Goal: Task Accomplishment & Management: Complete application form

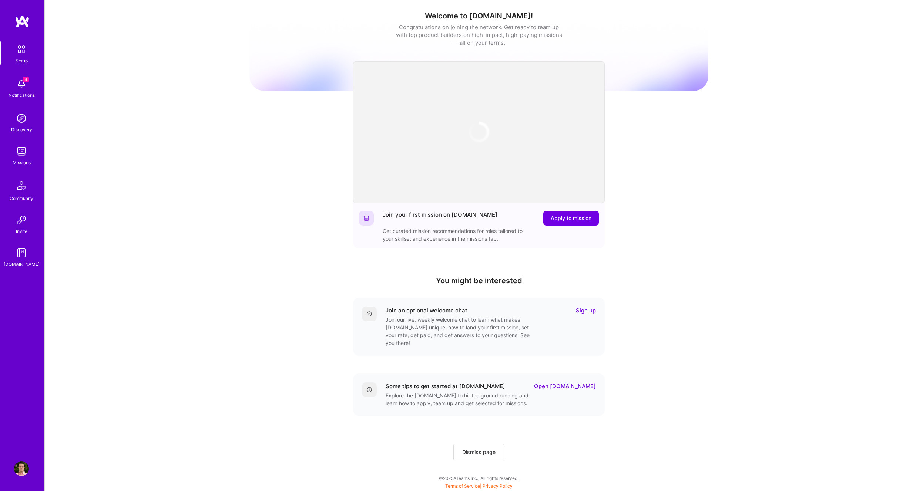
click at [16, 84] on img at bounding box center [21, 84] width 15 height 15
click at [21, 93] on div "Setup 4 Notifications Discovery Missions Community Invite [DOMAIN_NAME]" at bounding box center [22, 154] width 44 height 227
click at [19, 149] on img at bounding box center [21, 151] width 15 height 15
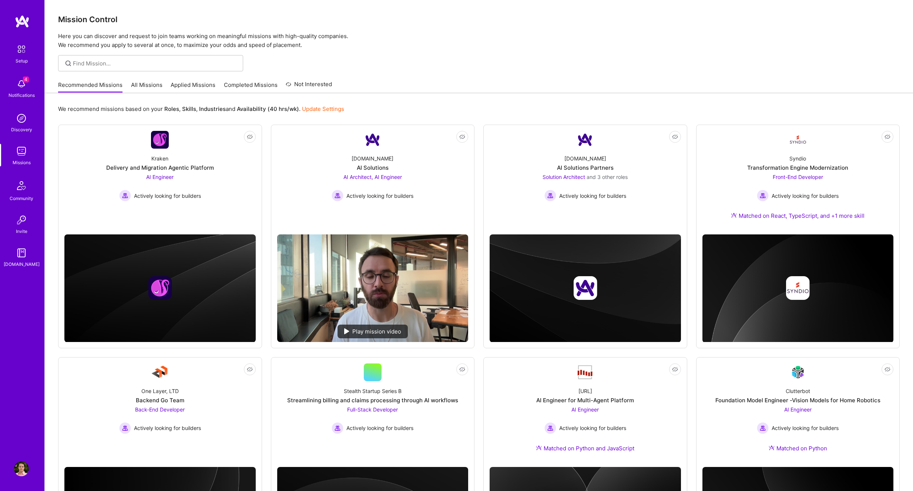
click at [198, 85] on link "Applied Missions" at bounding box center [193, 87] width 45 height 12
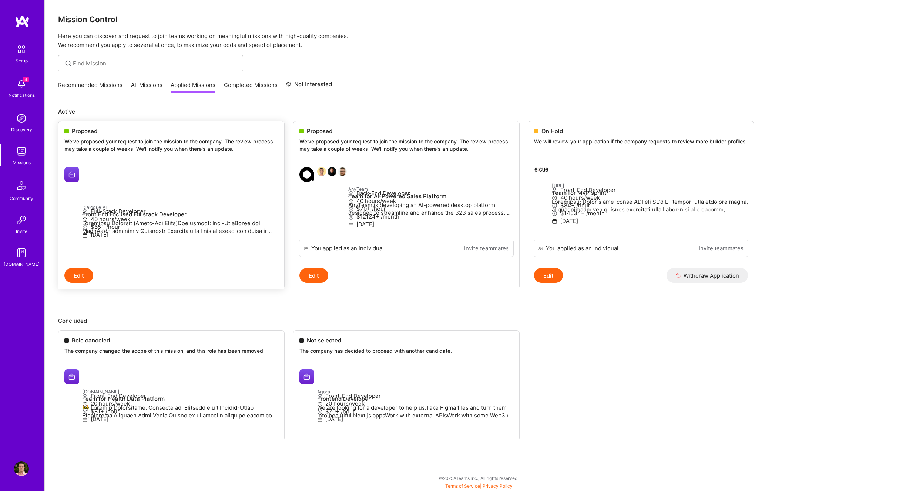
click at [120, 142] on p "We've proposed your request to join the mission to the company. The review proc…" at bounding box center [171, 145] width 214 height 14
click at [102, 141] on p "We've proposed your request to join the mission to the company. The review proc…" at bounding box center [171, 145] width 214 height 14
click at [70, 133] on div "Proposed" at bounding box center [171, 131] width 214 height 8
click at [243, 140] on p "We've proposed your request to join the mission to the company. The review proc…" at bounding box center [171, 145] width 214 height 14
click at [83, 283] on button "Edit" at bounding box center [78, 275] width 29 height 15
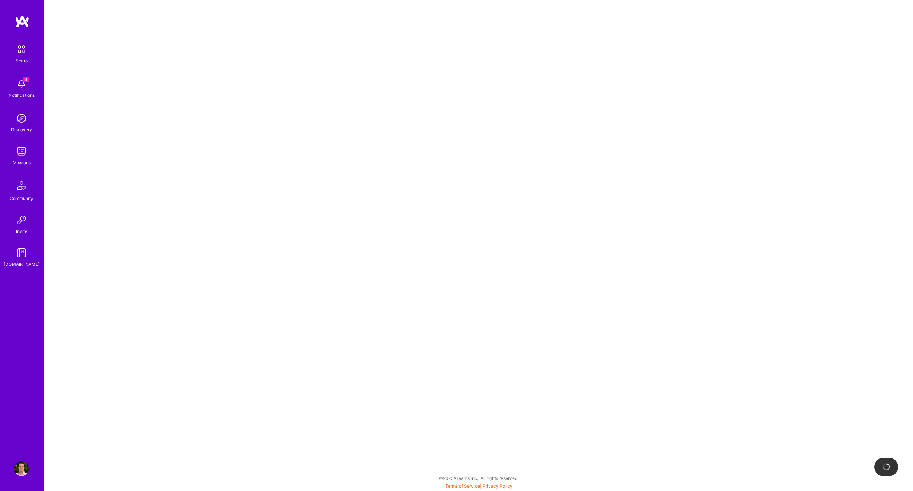
select select "NI"
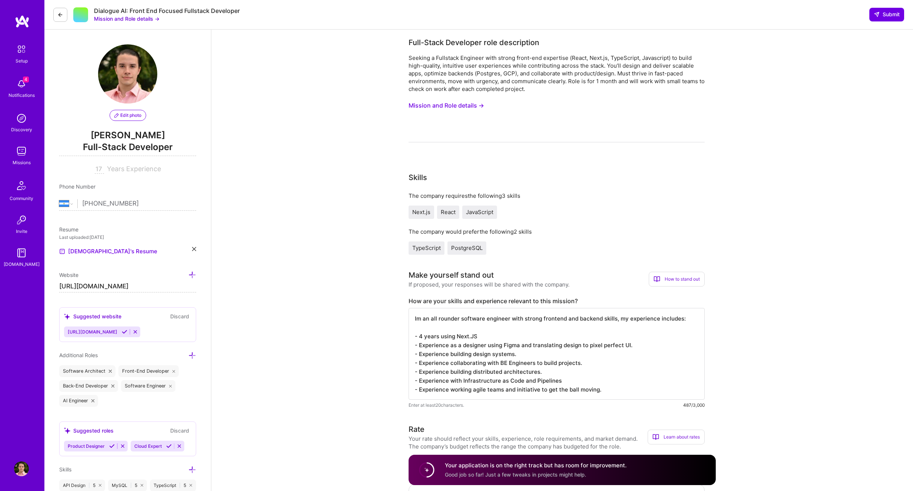
click at [470, 106] on button "Mission and Role details →" at bounding box center [446, 106] width 75 height 14
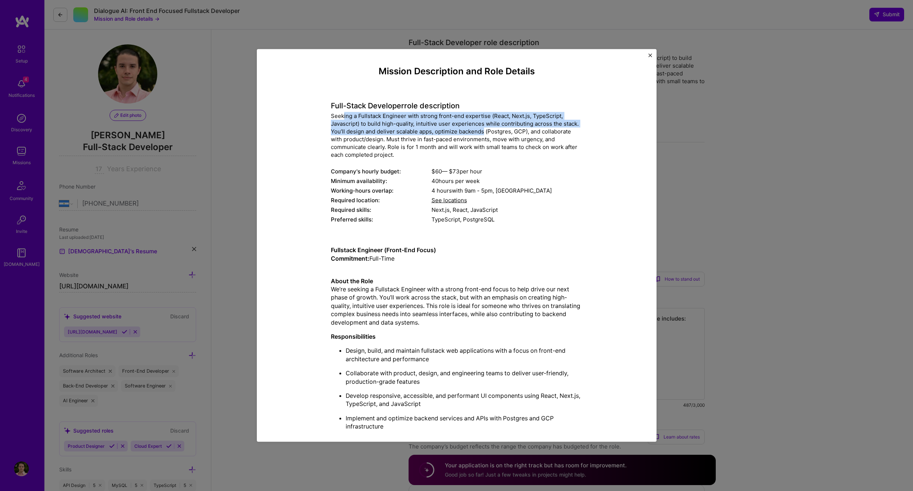
drag, startPoint x: 345, startPoint y: 117, endPoint x: 483, endPoint y: 130, distance: 137.9
click at [483, 130] on div "Seeking a Fullstack Engineer with strong front-end expertise (React, Next.js, T…" at bounding box center [457, 135] width 252 height 47
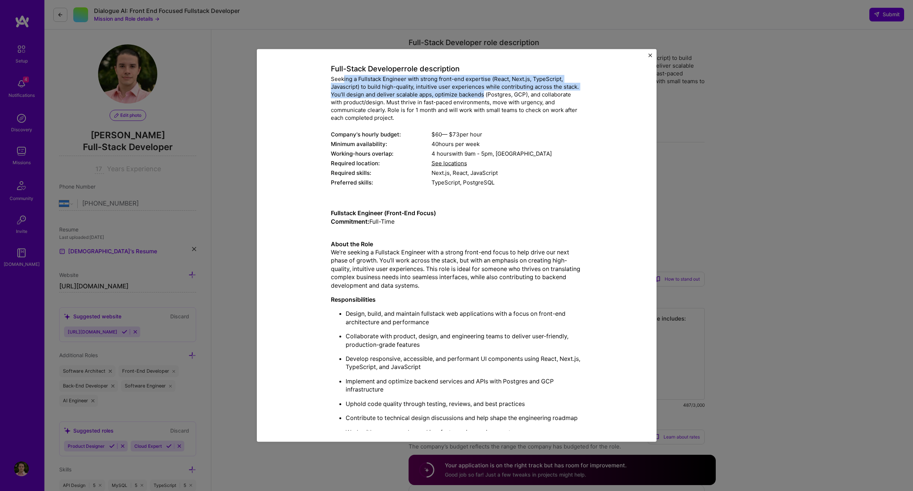
scroll to position [40, 0]
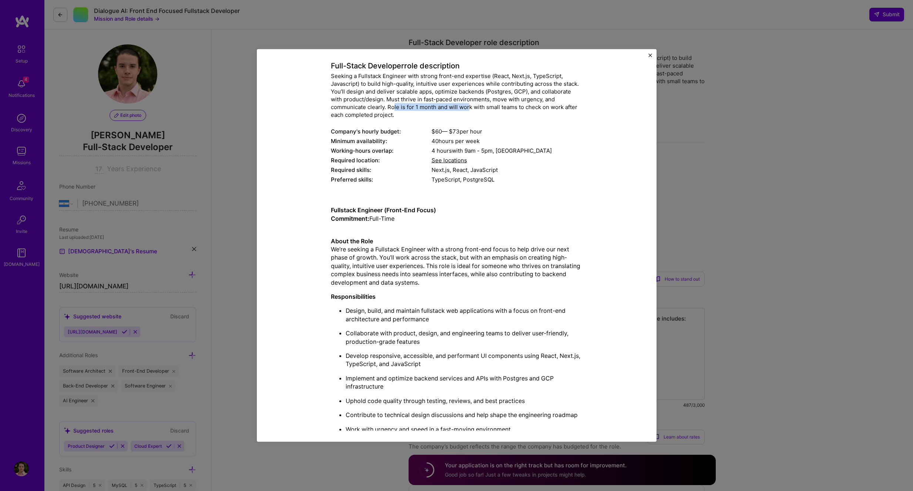
drag, startPoint x: 393, startPoint y: 105, endPoint x: 468, endPoint y: 106, distance: 75.1
click at [468, 106] on div "Seeking a Fullstack Engineer with strong front-end expertise (React, Next.js, T…" at bounding box center [457, 95] width 252 height 47
drag, startPoint x: 575, startPoint y: 108, endPoint x: 339, endPoint y: 109, distance: 236.1
click at [339, 109] on div "Seeking a Fullstack Engineer with strong front-end expertise (React, Next.js, T…" at bounding box center [457, 95] width 252 height 47
drag, startPoint x: 342, startPoint y: 115, endPoint x: 384, endPoint y: 114, distance: 41.5
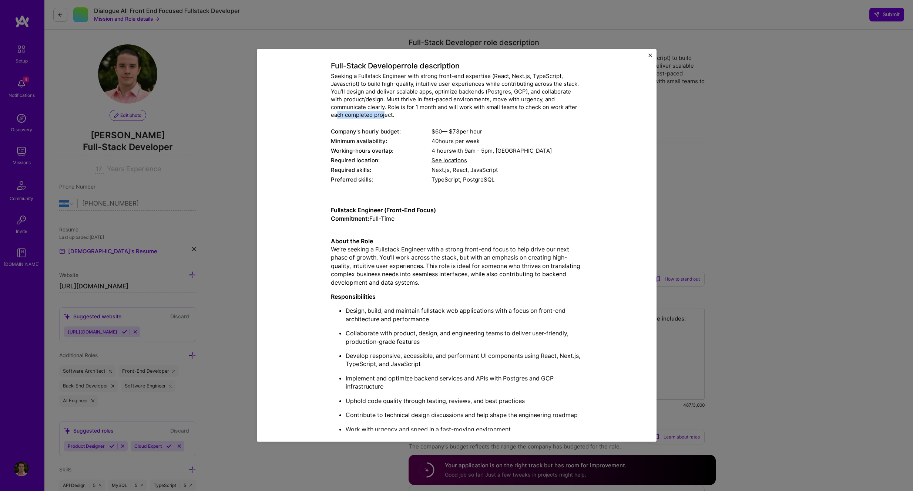
click at [384, 114] on div "Seeking a Fullstack Engineer with strong front-end expertise (React, Next.js, T…" at bounding box center [457, 95] width 252 height 47
drag, startPoint x: 394, startPoint y: 107, endPoint x: 538, endPoint y: 107, distance: 144.3
click at [538, 107] on div "Seeking a Fullstack Engineer with strong front-end expertise (React, Next.js, T…" at bounding box center [457, 95] width 252 height 47
drag, startPoint x: 360, startPoint y: 252, endPoint x: 495, endPoint y: 249, distance: 135.1
click at [495, 249] on p "About the Role We’re seeking a Fullstack Engineer with a strong front-end focus…" at bounding box center [457, 258] width 252 height 58
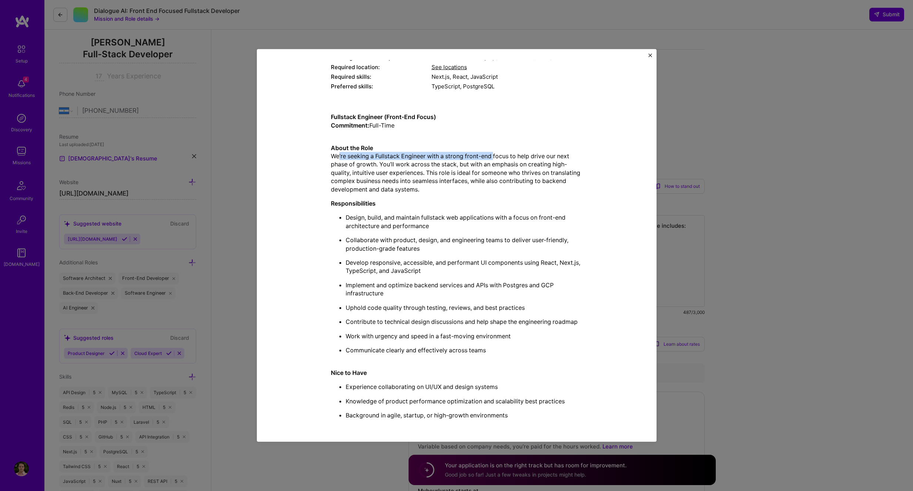
scroll to position [0, 0]
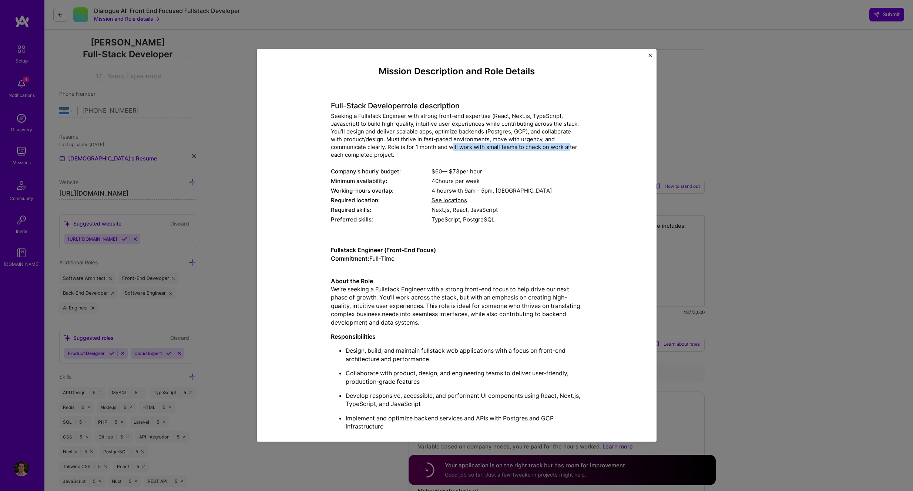
drag, startPoint x: 453, startPoint y: 148, endPoint x: 571, endPoint y: 147, distance: 118.4
click at [571, 147] on div "Seeking a Fullstack Engineer with strong front-end expertise (React, Next.js, T…" at bounding box center [457, 135] width 252 height 47
drag, startPoint x: 386, startPoint y: 156, endPoint x: 393, endPoint y: 147, distance: 11.8
click at [393, 147] on div "Seeking a Fullstack Engineer with strong front-end expertise (React, Next.js, T…" at bounding box center [457, 135] width 252 height 47
click at [651, 56] on img "Close" at bounding box center [650, 56] width 4 height 4
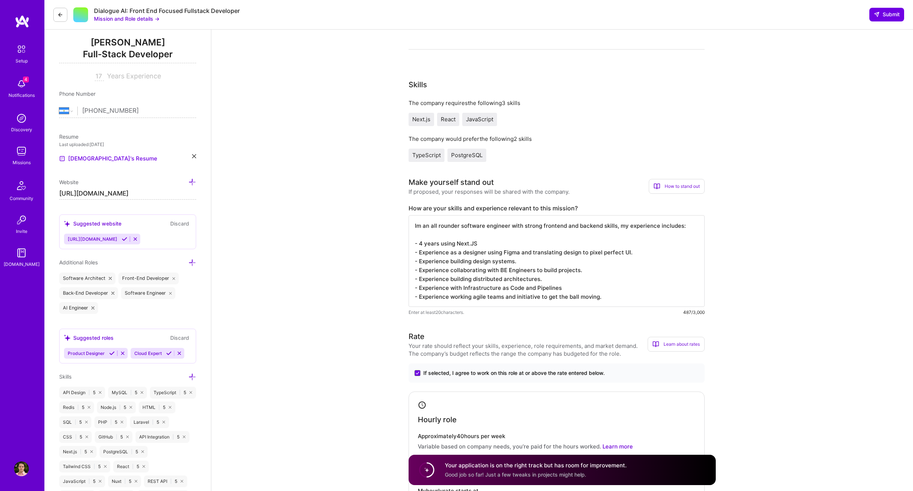
click at [4, 94] on div "4 Notifications" at bounding box center [22, 88] width 46 height 26
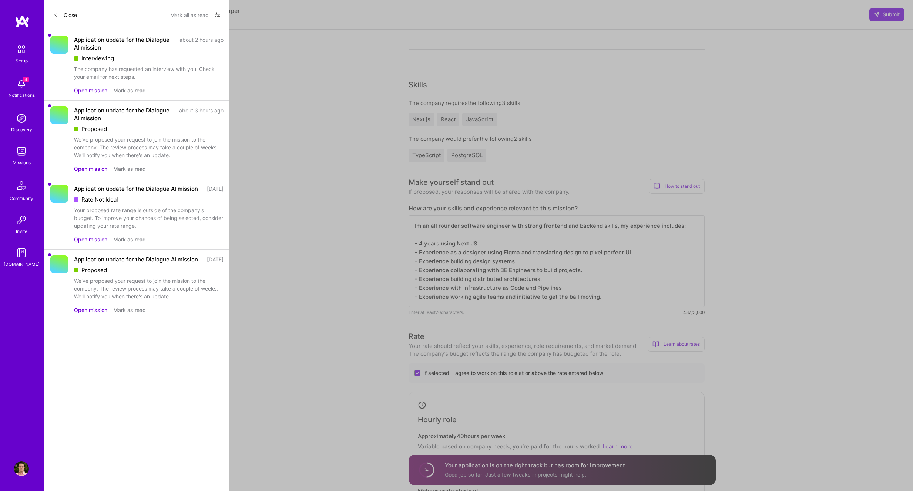
click at [94, 93] on button "Open mission" at bounding box center [90, 91] width 33 height 8
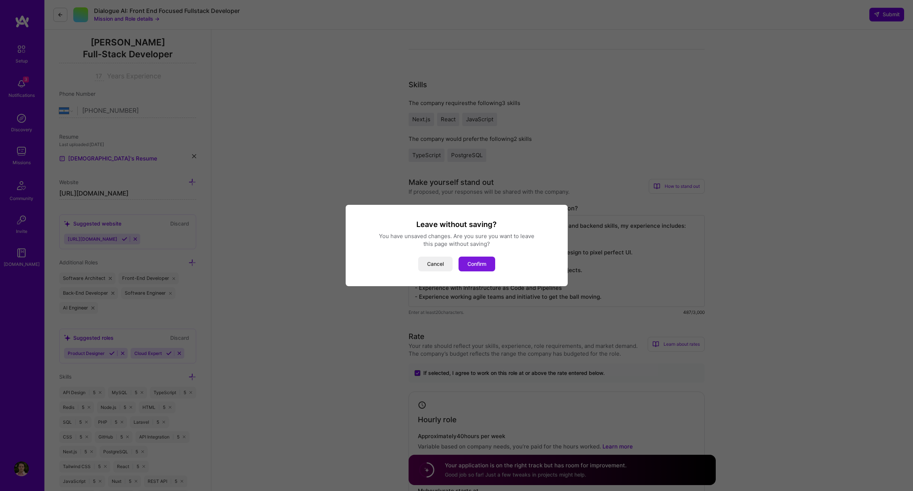
click at [484, 265] on button "Confirm" at bounding box center [476, 264] width 37 height 15
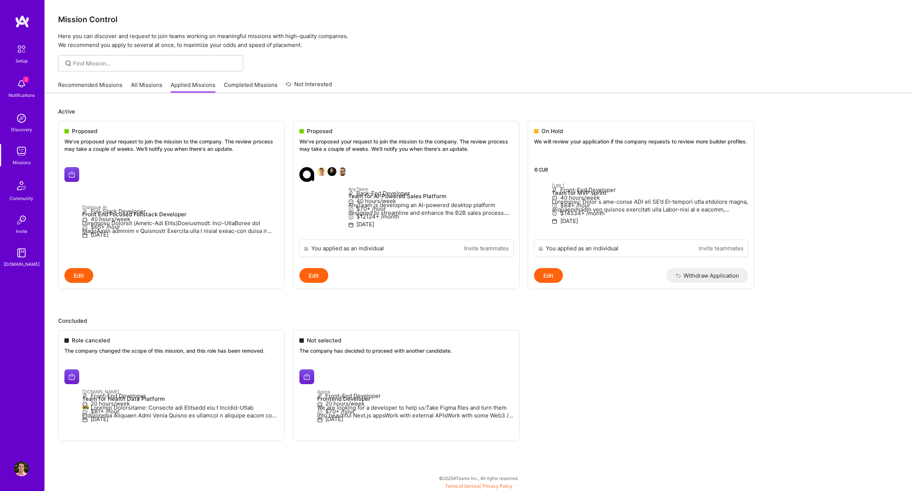
click at [88, 90] on link "Recommended Missions" at bounding box center [90, 87] width 64 height 12
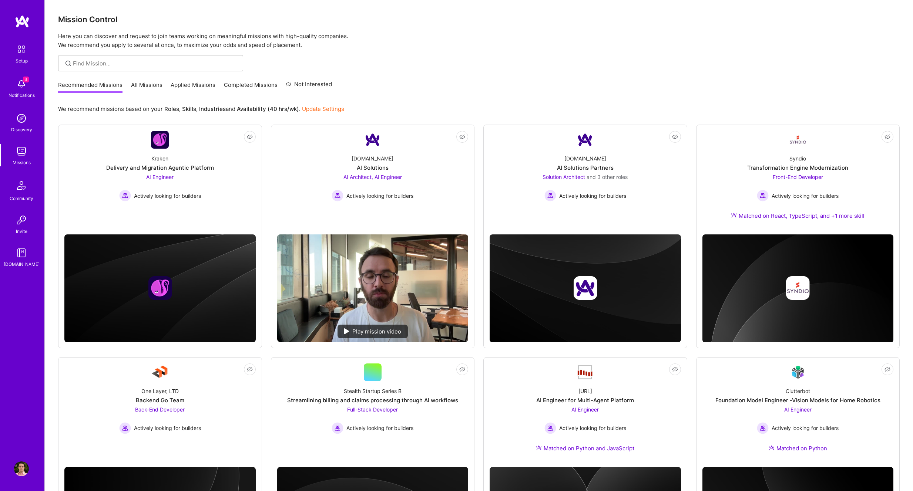
click at [141, 77] on div "Recommended Missions All Missions Applied Missions Completed Missions Not Inter…" at bounding box center [195, 85] width 274 height 16
click at [142, 82] on link "All Missions" at bounding box center [146, 87] width 31 height 12
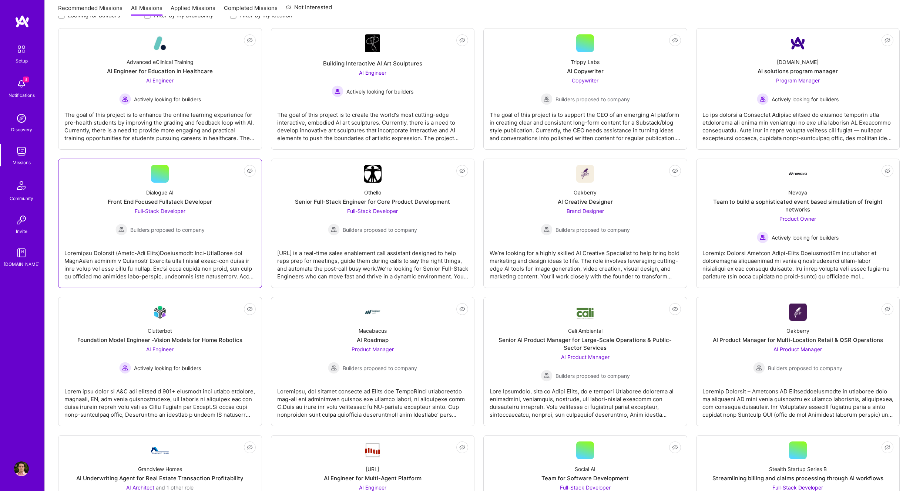
scroll to position [110, 0]
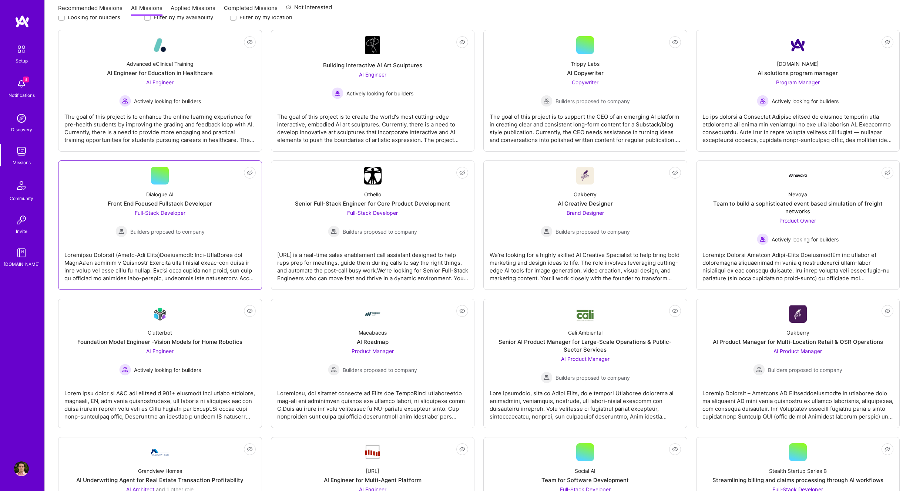
click at [214, 186] on div "Dialogue AI Front End Focused Fullstack Developer Full-Stack Developer Builders…" at bounding box center [159, 211] width 191 height 53
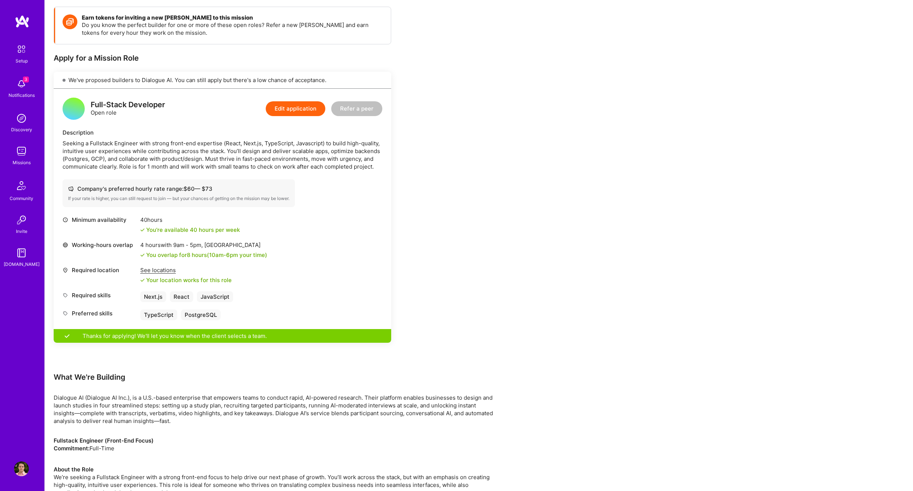
scroll to position [102, 0]
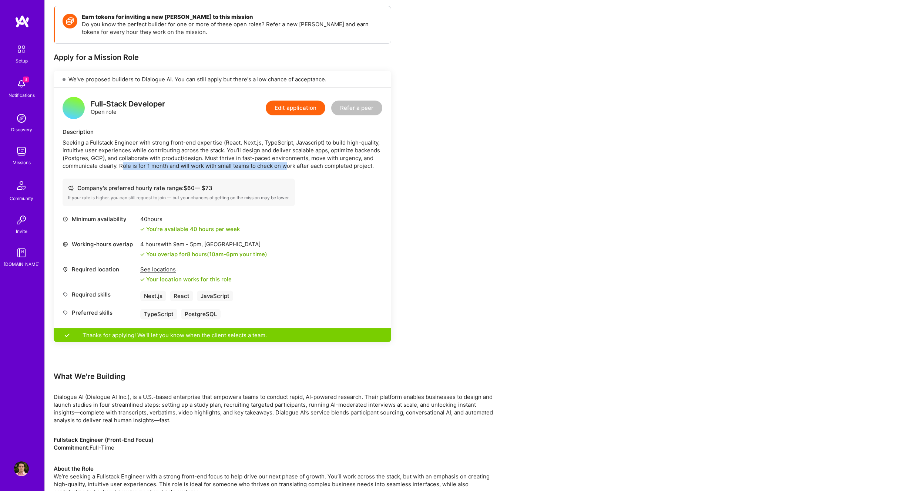
drag, startPoint x: 124, startPoint y: 165, endPoint x: 285, endPoint y: 168, distance: 161.8
click at [285, 168] on div "Seeking a Fullstack Engineer with strong front-end expertise (React, Next.js, T…" at bounding box center [223, 154] width 320 height 31
drag, startPoint x: 367, startPoint y: 170, endPoint x: 148, endPoint y: 168, distance: 219.1
click at [148, 168] on div "Full-Stack Developer Open role Edit application Refer a peer Description Seekin…" at bounding box center [222, 208] width 337 height 241
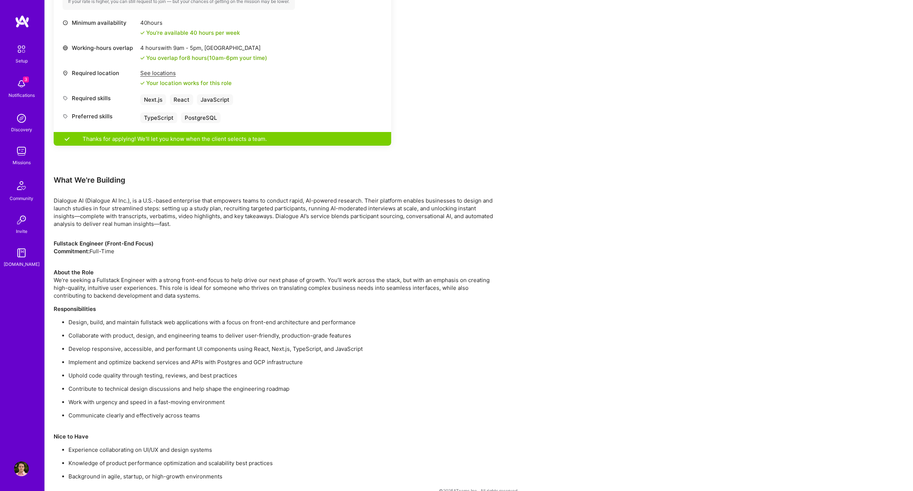
scroll to position [311, 0]
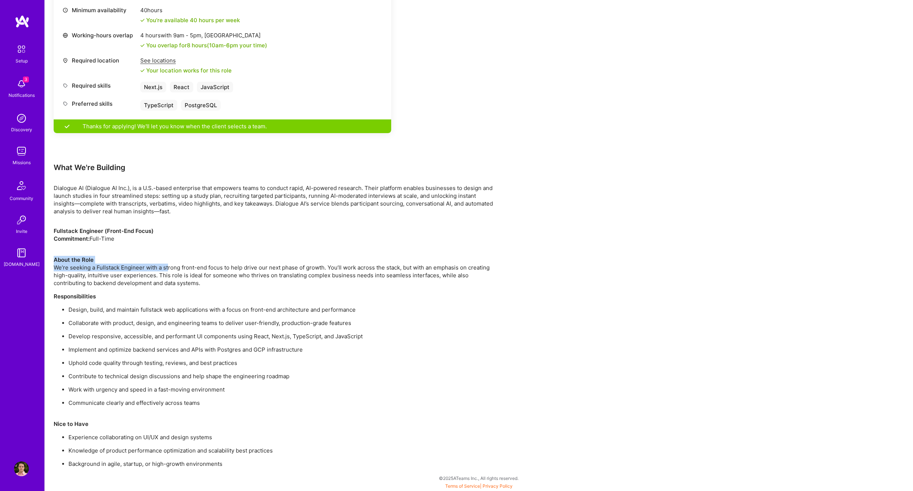
drag, startPoint x: 235, startPoint y: 271, endPoint x: 345, endPoint y: 274, distance: 110.0
click at [368, 263] on p "About the Role We’re seeking a Fullstack Engineer with a strong front-end focus…" at bounding box center [276, 267] width 444 height 39
drag, startPoint x: 126, startPoint y: 394, endPoint x: 199, endPoint y: 390, distance: 73.0
click at [199, 390] on ul "Design, build, and maintain fullstack web applications with a focus on front-en…" at bounding box center [276, 356] width 444 height 101
click at [201, 390] on p "Work with urgency and speed in a fast-moving environment" at bounding box center [282, 390] width 429 height 8
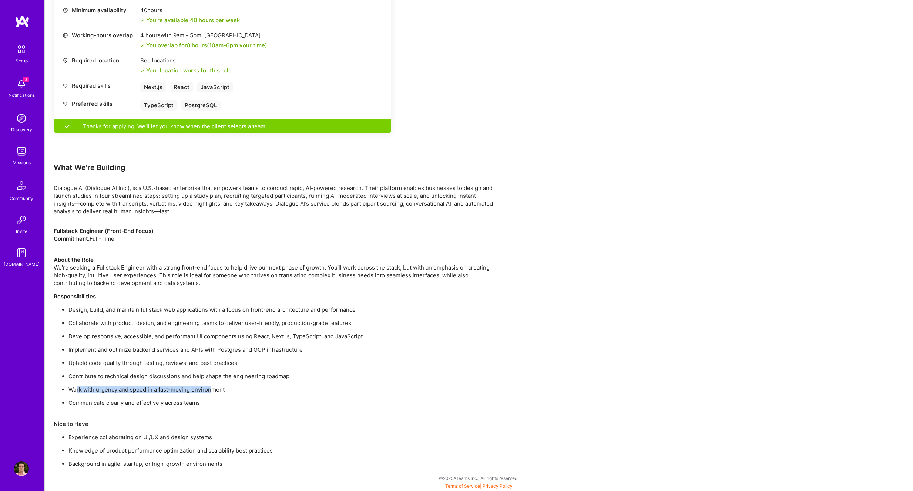
drag, startPoint x: 210, startPoint y: 391, endPoint x: 77, endPoint y: 392, distance: 132.8
click at [77, 392] on p "Work with urgency and speed in a fast-moving environment" at bounding box center [282, 390] width 429 height 8
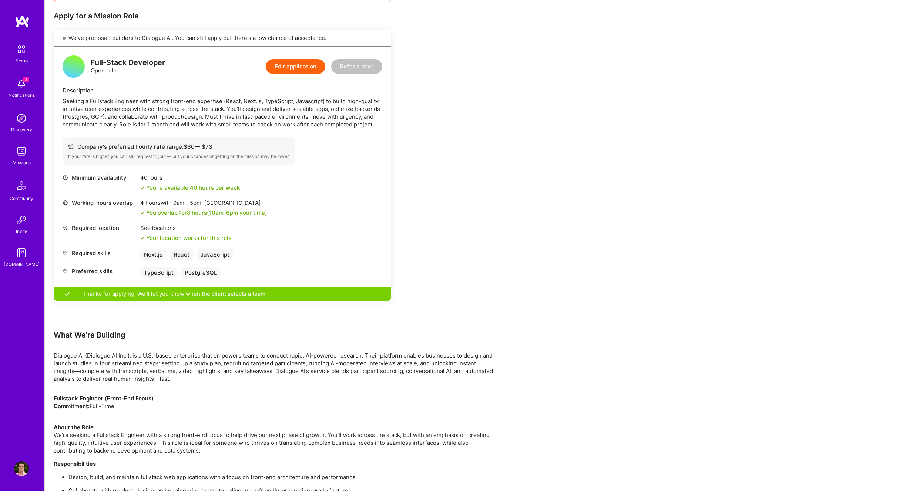
scroll to position [0, 0]
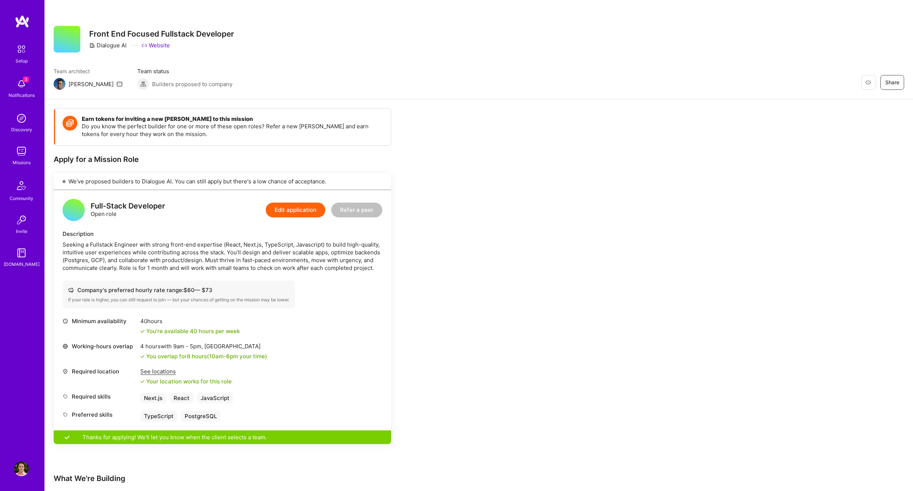
click at [16, 91] on div "Notifications" at bounding box center [22, 95] width 26 height 8
click at [335, 121] on div "3 Setup 3 Notifications Discovery Missions Community Invite [DOMAIN_NAME] Profi…" at bounding box center [456, 399] width 913 height 799
click at [27, 87] on img at bounding box center [21, 84] width 15 height 15
click at [508, 121] on div "3 Setup 3 Notifications Discovery Missions Community Invite [DOMAIN_NAME] Profi…" at bounding box center [456, 399] width 913 height 799
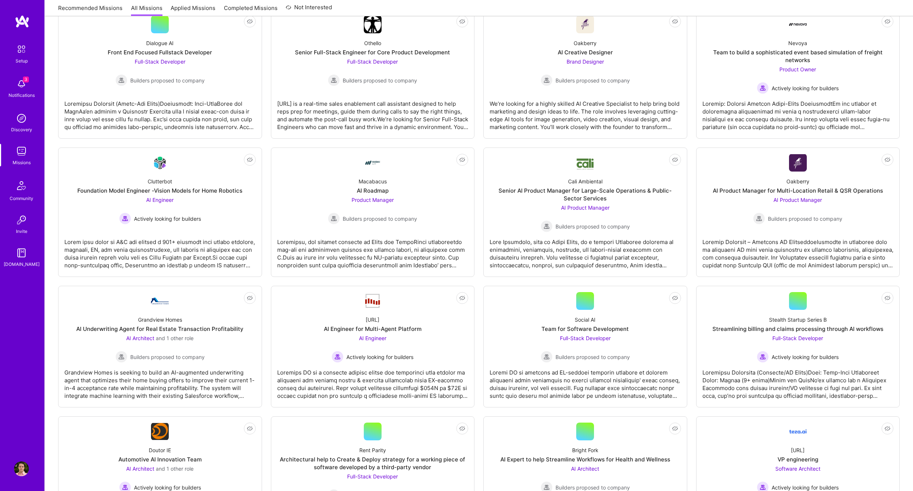
scroll to position [263, 0]
